Goal: Find specific page/section: Find specific page/section

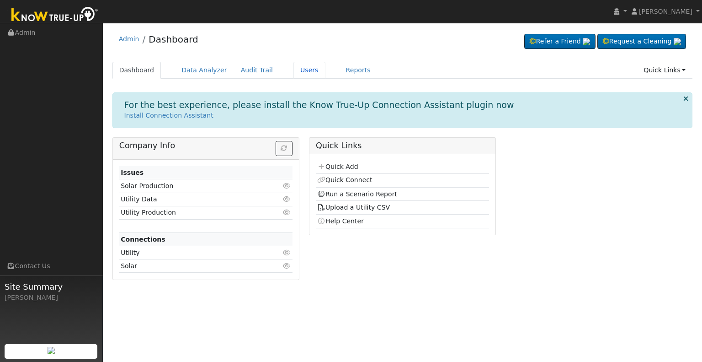
click at [294, 68] on link "Users" at bounding box center [310, 70] width 32 height 17
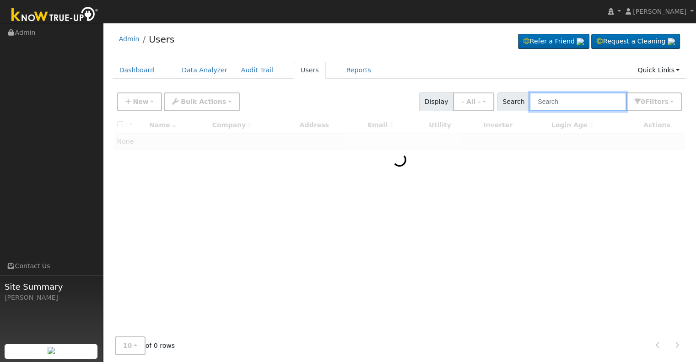
click at [565, 102] on input "text" at bounding box center [577, 101] width 97 height 19
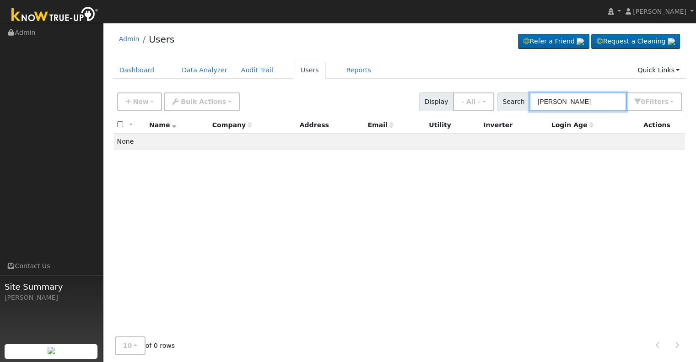
click at [549, 101] on input "enelyn tap" at bounding box center [577, 101] width 97 height 19
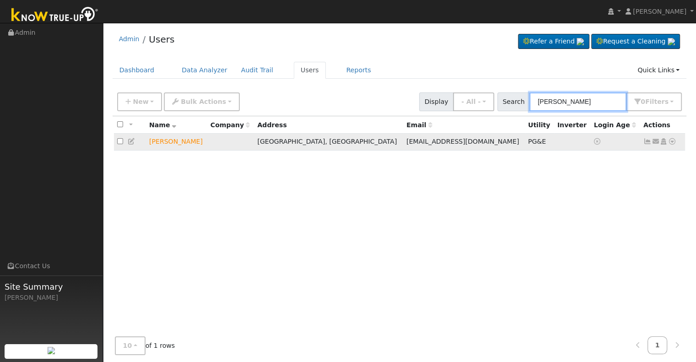
type input "evelyn tap"
click at [669, 140] on icon at bounding box center [672, 141] width 8 height 6
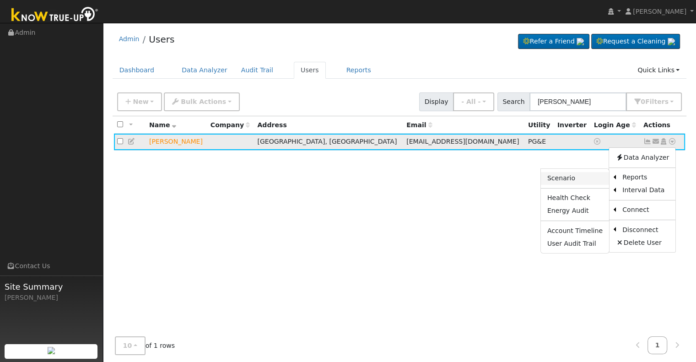
click at [584, 184] on link "Scenario" at bounding box center [575, 178] width 68 height 13
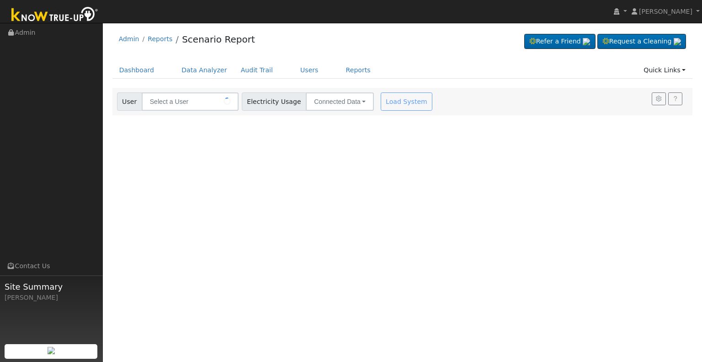
type input "[PERSON_NAME]"
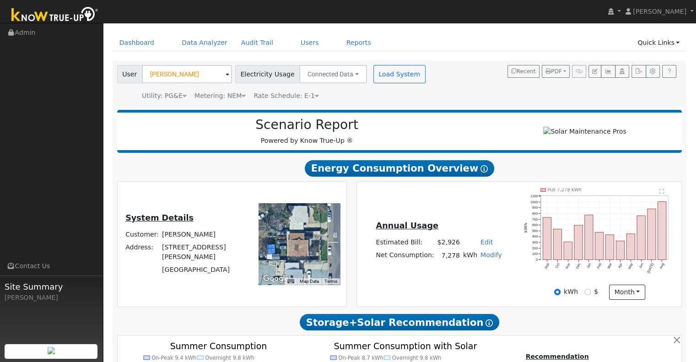
scroll to position [27, 0]
